Goal: Information Seeking & Learning: Find specific fact

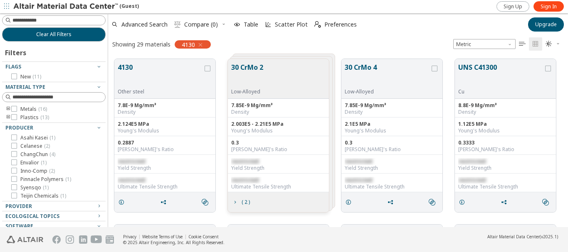
scroll to position [168, 453]
click at [29, 21] on input at bounding box center [55, 20] width 102 height 9
type input "****"
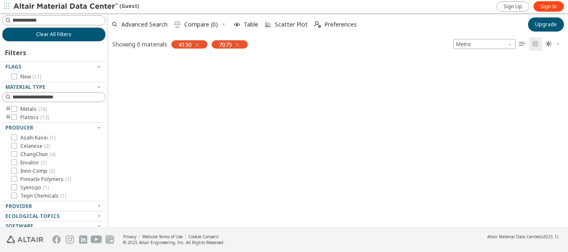
click at [148, 45] on div "Showing 0 materials" at bounding box center [139, 44] width 55 height 8
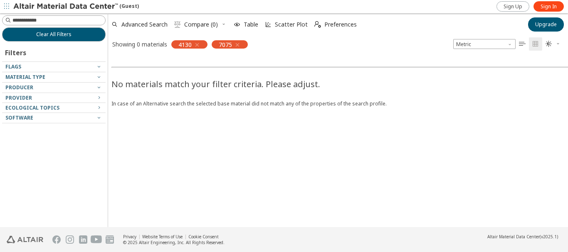
click at [196, 46] on icon "button" at bounding box center [197, 45] width 7 height 7
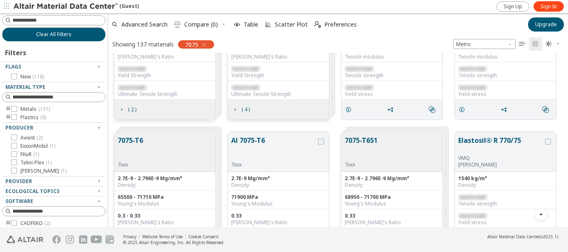
scroll to position [109, 0]
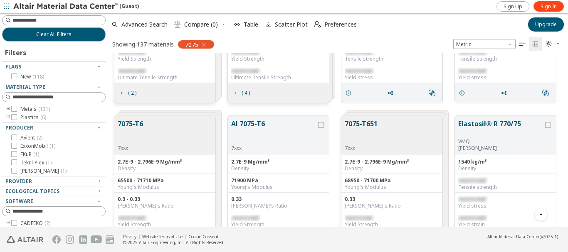
click at [135, 127] on button "7075-T6" at bounding box center [130, 132] width 25 height 26
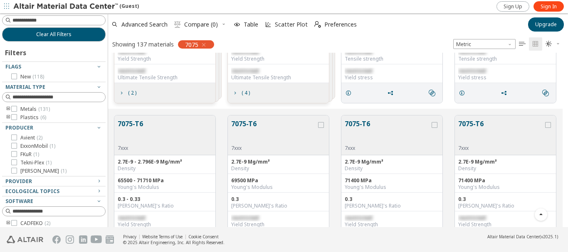
click at [132, 126] on button "7075-T6" at bounding box center [130, 132] width 25 height 26
click at [131, 124] on button "7075-T6" at bounding box center [130, 132] width 25 height 26
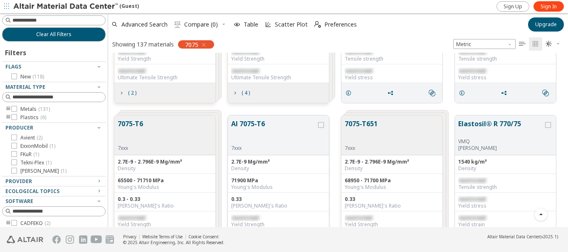
click at [258, 123] on button "Al 7075-T6" at bounding box center [273, 132] width 85 height 26
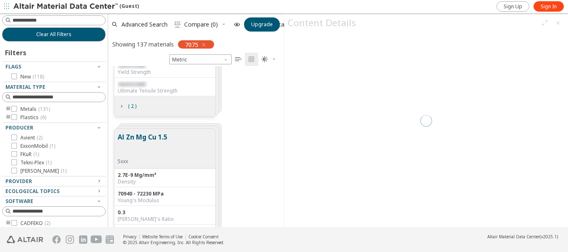
scroll to position [154, 169]
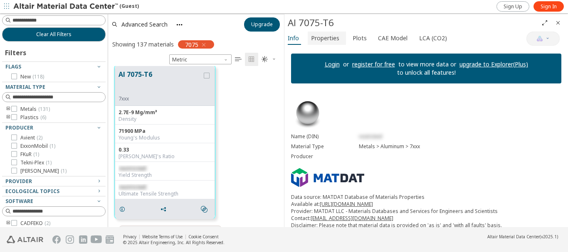
click at [312, 36] on span "Properties" at bounding box center [325, 38] width 28 height 13
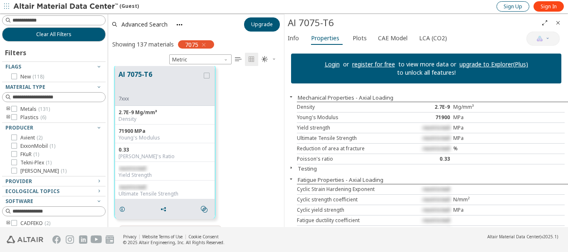
click at [521, 8] on span "Sign Up" at bounding box center [513, 6] width 19 height 7
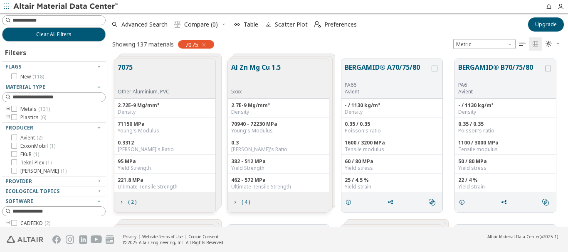
scroll to position [168, 453]
click at [184, 74] on div "7075 Other Aluminium, PVC" at bounding box center [164, 79] width 101 height 40
click at [122, 69] on button "7075" at bounding box center [144, 75] width 52 height 26
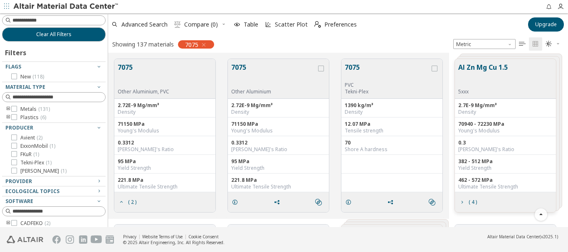
scroll to position [78, 0]
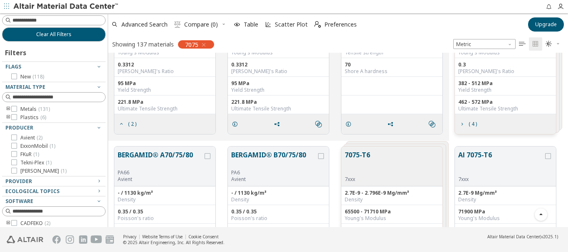
click at [361, 154] on button "7075-T6" at bounding box center [357, 163] width 25 height 26
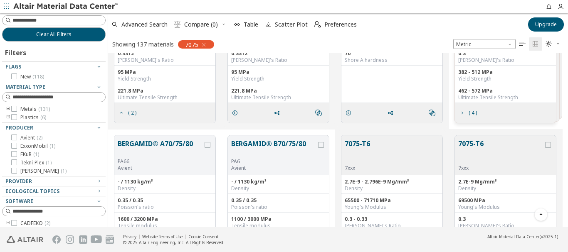
scroll to position [111, 0]
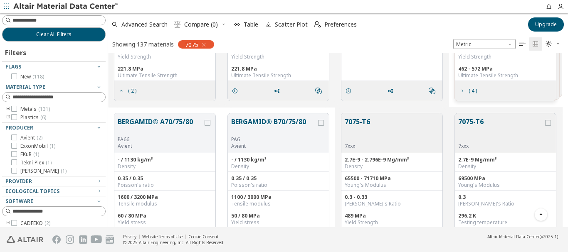
click at [469, 122] on button "7075-T6" at bounding box center [500, 130] width 85 height 26
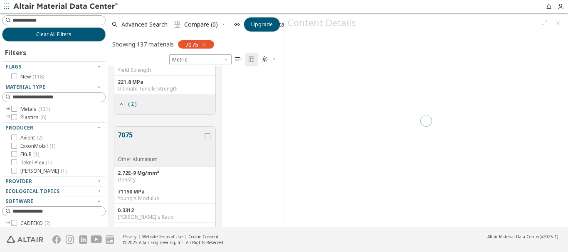
scroll to position [154, 169]
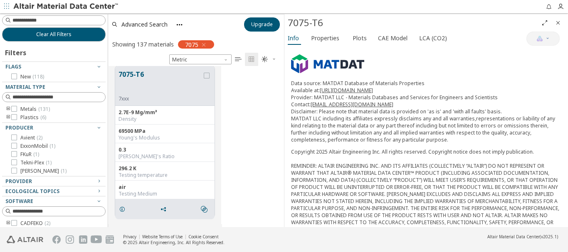
scroll to position [193, 0]
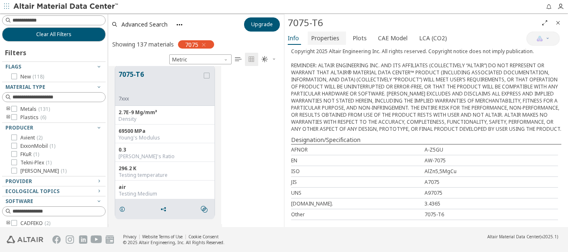
click at [331, 35] on span "Properties" at bounding box center [325, 38] width 28 height 13
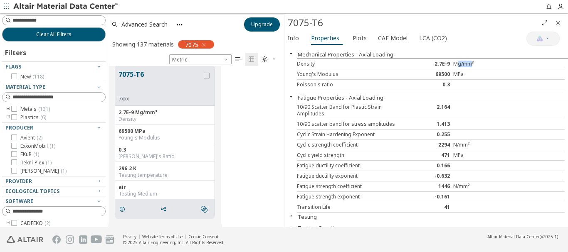
drag, startPoint x: 452, startPoint y: 62, endPoint x: 467, endPoint y: 60, distance: 15.1
click at [467, 61] on div "Mg/mm³" at bounding box center [475, 64] width 44 height 7
drag, startPoint x: 431, startPoint y: 60, endPoint x: 474, endPoint y: 60, distance: 42.8
click at [474, 60] on div "Density 2.7E-9 Mg/mm³" at bounding box center [431, 64] width 268 height 10
copy div "2.7E-9 Mg/mm³"
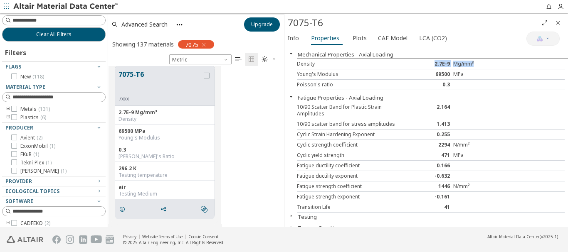
click at [434, 64] on div "2.7E-9" at bounding box center [430, 64] width 44 height 7
copy div "2.7E-9"
click at [446, 65] on div "Density 2.7E-9 Mg/mm³" at bounding box center [431, 64] width 268 height 10
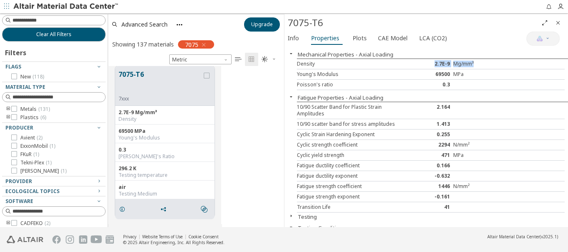
drag, startPoint x: 431, startPoint y: 62, endPoint x: 472, endPoint y: 59, distance: 40.5
click at [472, 59] on div "Density 2.7E-9 Mg/mm³" at bounding box center [431, 64] width 268 height 10
copy div "2.7E-9 Mg/mm³"
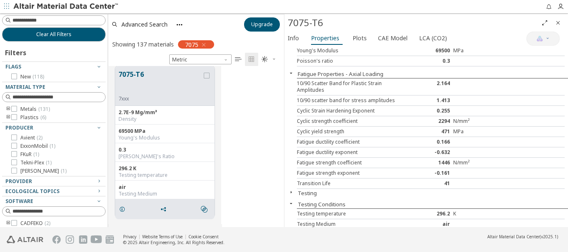
scroll to position [23, 0]
click at [445, 161] on div "1446" at bounding box center [430, 163] width 44 height 7
click at [385, 160] on div "Fatigue strength coefficient" at bounding box center [352, 163] width 111 height 7
drag, startPoint x: 385, startPoint y: 156, endPoint x: 464, endPoint y: 123, distance: 85.8
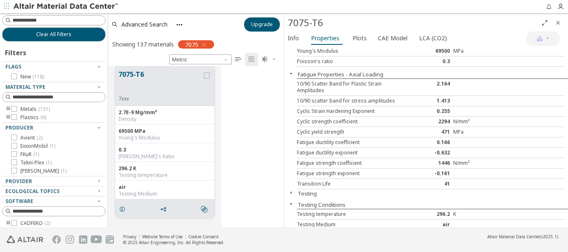
click at [464, 123] on div "10/90 Scatter Band for Plastic Strain Amplitudes 2.164 10/90 scatter band for s…" at bounding box center [432, 134] width 271 height 111
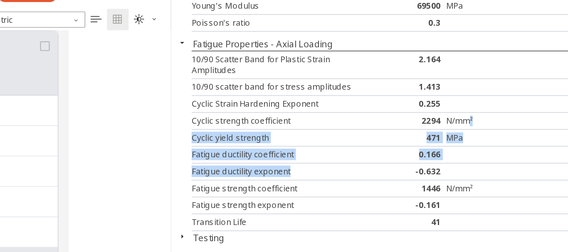
click at [420, 138] on div "Fatigue ductility coefficient 0.166" at bounding box center [431, 143] width 268 height 10
